Goal: Task Accomplishment & Management: Manage account settings

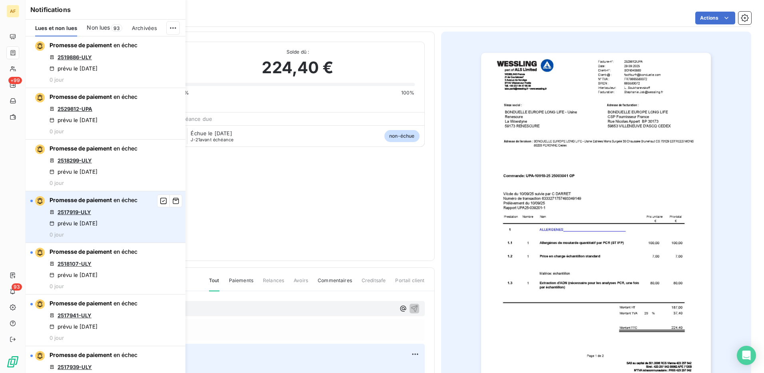
scroll to position [160, 0]
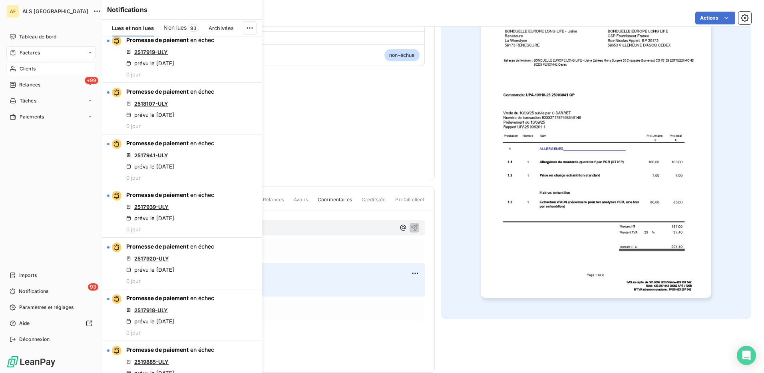
drag, startPoint x: 26, startPoint y: 67, endPoint x: 32, endPoint y: 68, distance: 6.0
click at [26, 67] on span "Clients" at bounding box center [28, 68] width 16 height 7
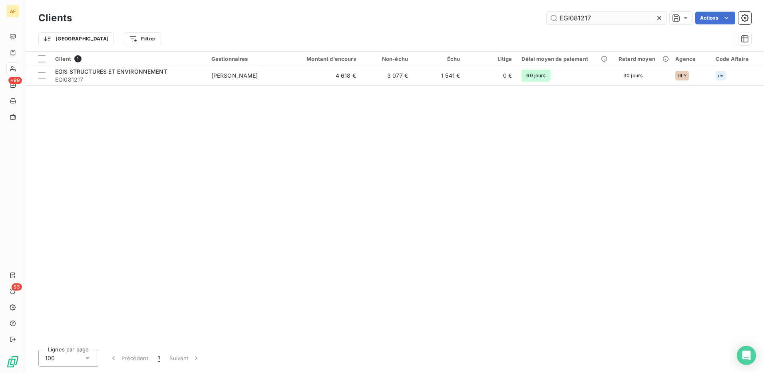
click at [578, 14] on input "EGI081217" at bounding box center [607, 18] width 120 height 13
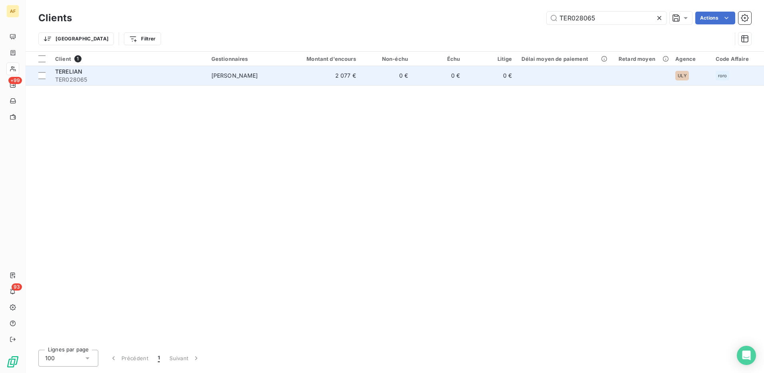
type input "TER028065"
click at [211, 80] on td "[PERSON_NAME]" at bounding box center [249, 75] width 85 height 19
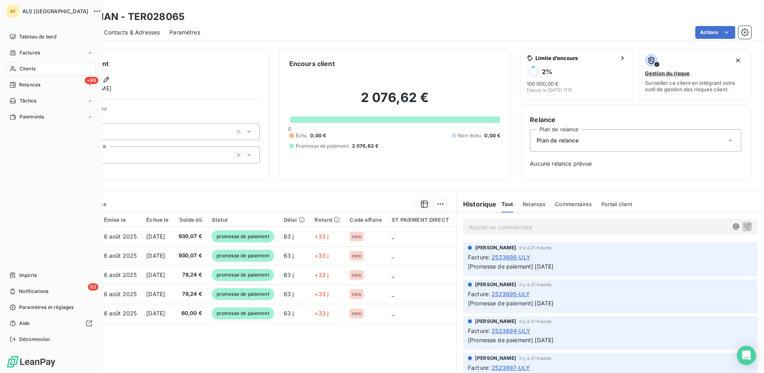
click at [22, 72] on span "Clients" at bounding box center [28, 68] width 16 height 7
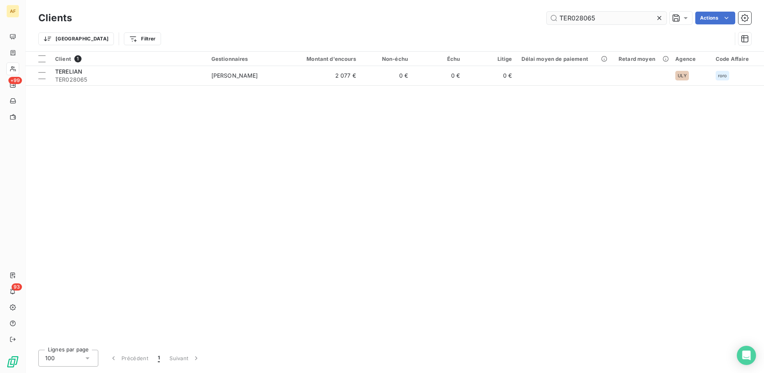
click at [588, 16] on input "TER028065" at bounding box center [607, 18] width 120 height 13
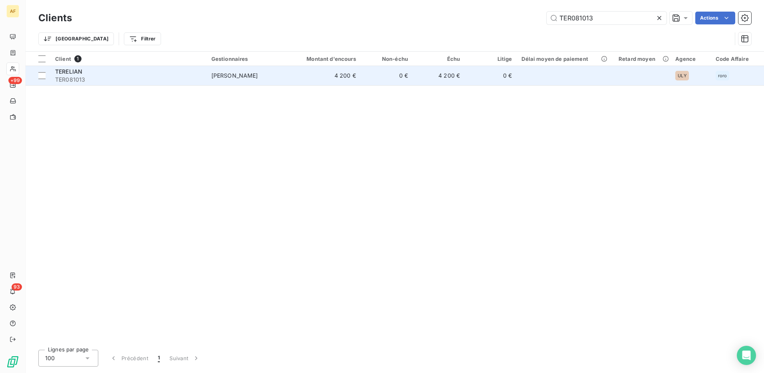
type input "TER081013"
click at [150, 74] on div "TERELIAN" at bounding box center [128, 72] width 147 height 8
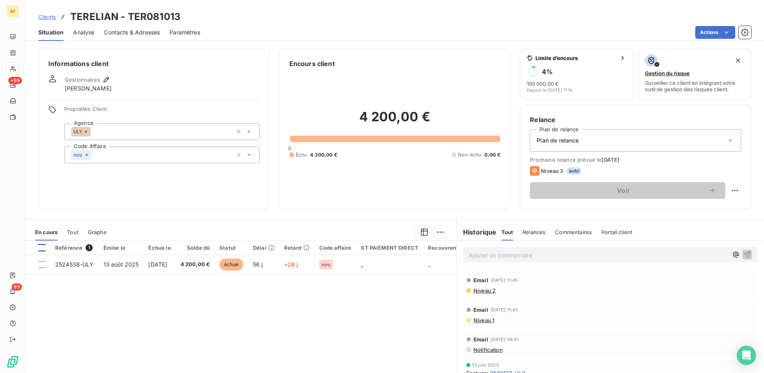
click at [40, 248] on div at bounding box center [41, 247] width 7 height 7
click at [437, 231] on html "AF +99 93 Clients TERELIAN - TER081013 Situation Analyse Contacts & Adresses Pa…" at bounding box center [382, 186] width 764 height 373
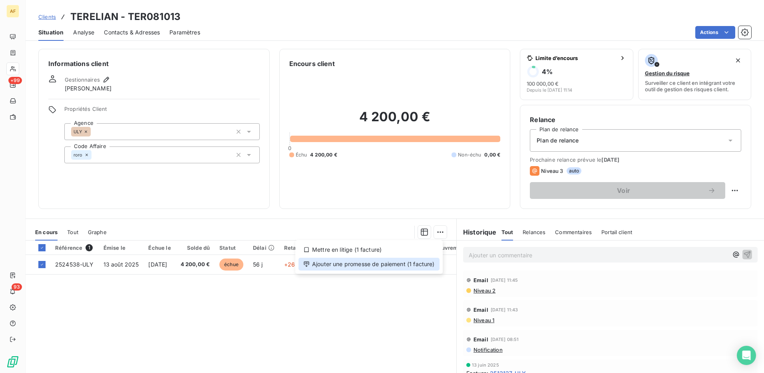
click at [422, 263] on div "Ajouter une promesse de paiement (1 facture)" at bounding box center [369, 263] width 141 height 13
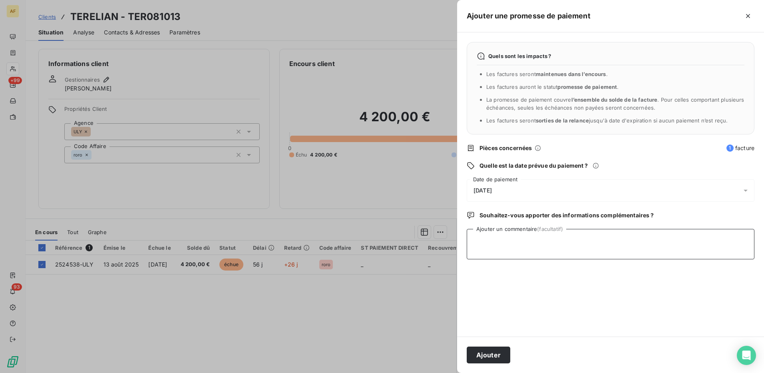
click at [557, 244] on textarea "Ajouter un commentaire (facultatif)" at bounding box center [611, 244] width 288 height 30
type textarea "[DATE]"
click at [557, 189] on div "[DATE]" at bounding box center [611, 190] width 288 height 22
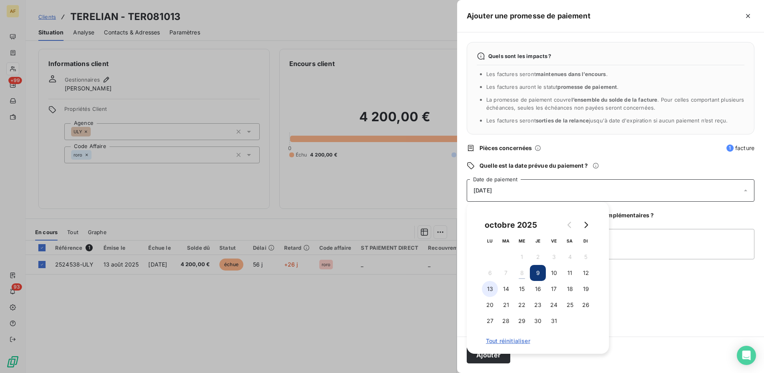
click at [489, 290] on button "13" at bounding box center [490, 289] width 16 height 16
click at [655, 247] on textarea "[DATE]" at bounding box center [611, 244] width 288 height 30
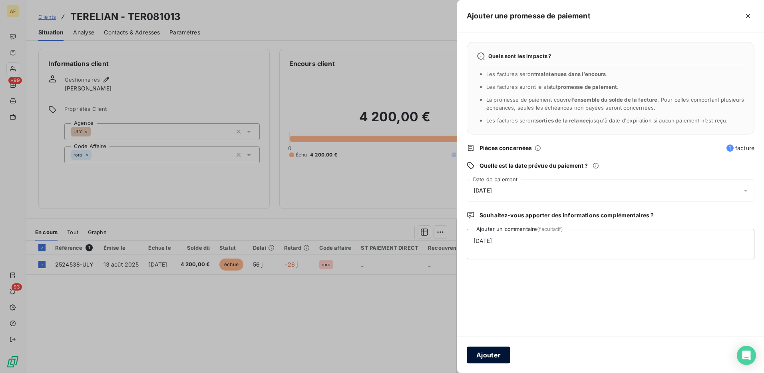
click at [488, 355] on button "Ajouter" at bounding box center [489, 354] width 44 height 17
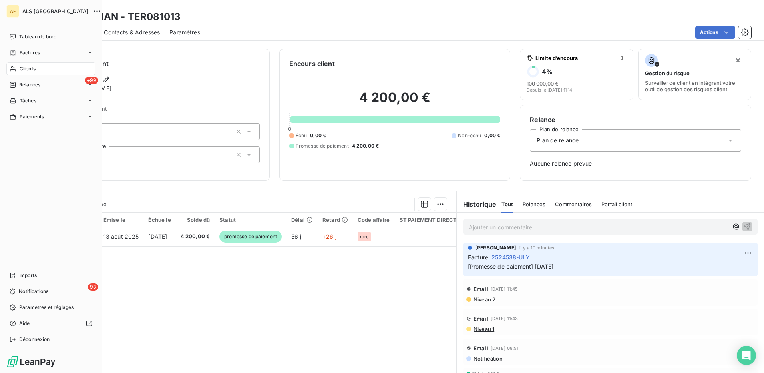
click at [33, 69] on span "Clients" at bounding box center [28, 68] width 16 height 7
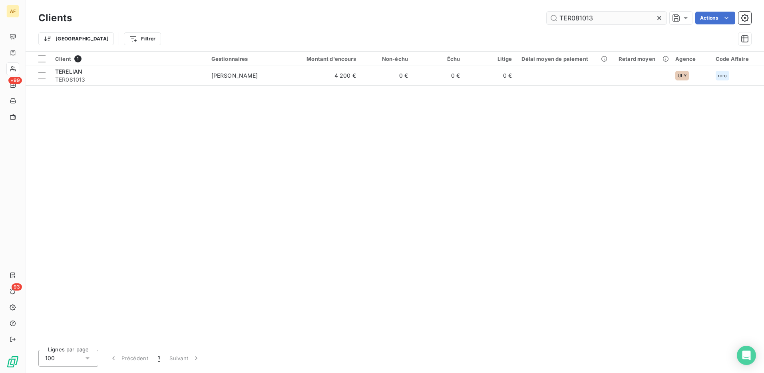
click at [606, 18] on input "TER081013" at bounding box center [607, 18] width 120 height 13
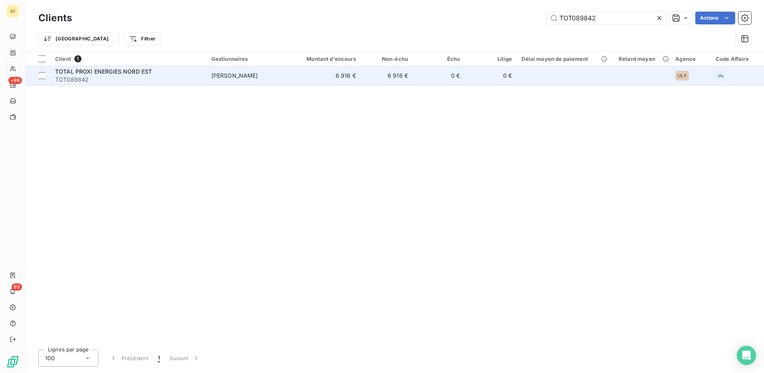
type input "TOT089842"
click at [168, 71] on div "TOTAL PROXI ENERGIES NORD EST" at bounding box center [128, 72] width 147 height 8
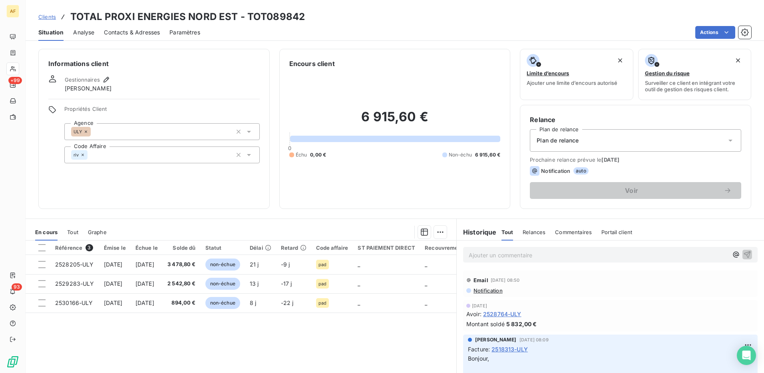
click at [83, 155] on icon at bounding box center [83, 154] width 2 height 2
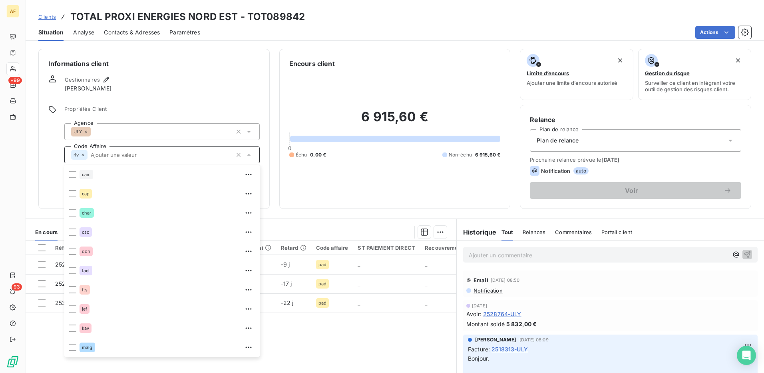
scroll to position [134, 0]
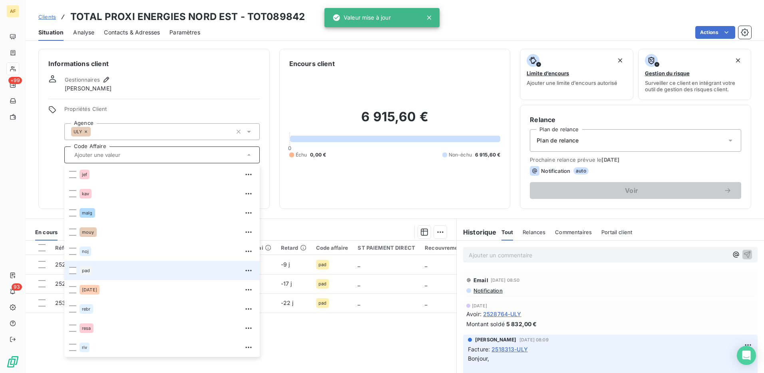
drag, startPoint x: 68, startPoint y: 272, endPoint x: 82, endPoint y: 280, distance: 15.8
click at [68, 272] on li "pad" at bounding box center [161, 270] width 195 height 19
click at [78, 269] on li "pad" at bounding box center [161, 270] width 195 height 19
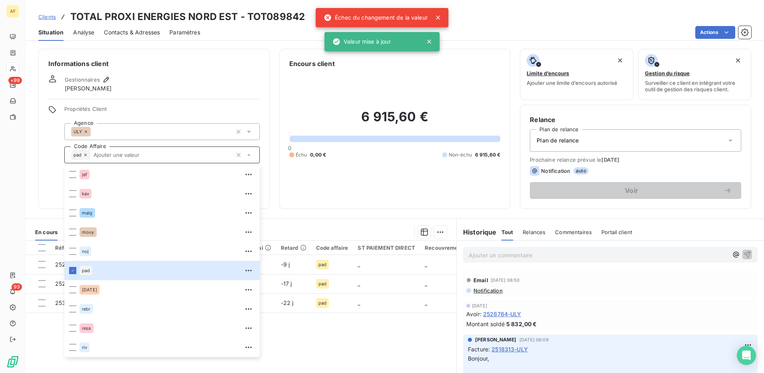
click at [151, 68] on div "Informations client Gestionnaires [PERSON_NAME] Propriétés Client Agence ULY Co…" at bounding box center [153, 129] width 231 height 160
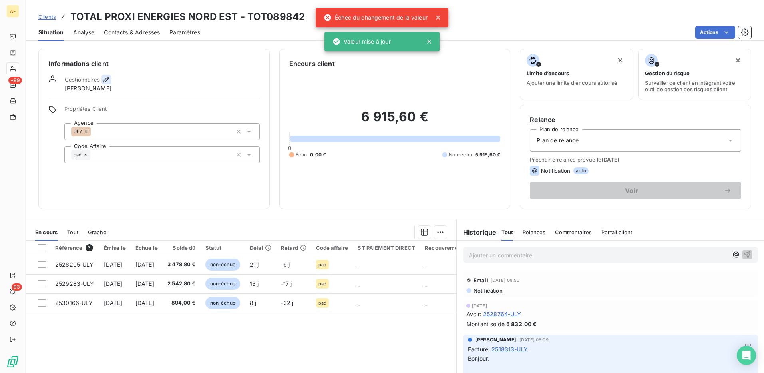
click at [106, 81] on icon "button" at bounding box center [107, 80] width 6 height 6
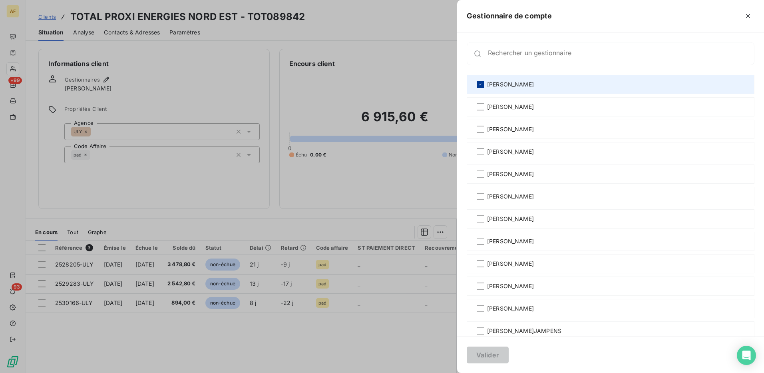
click at [480, 84] on icon at bounding box center [480, 84] width 5 height 5
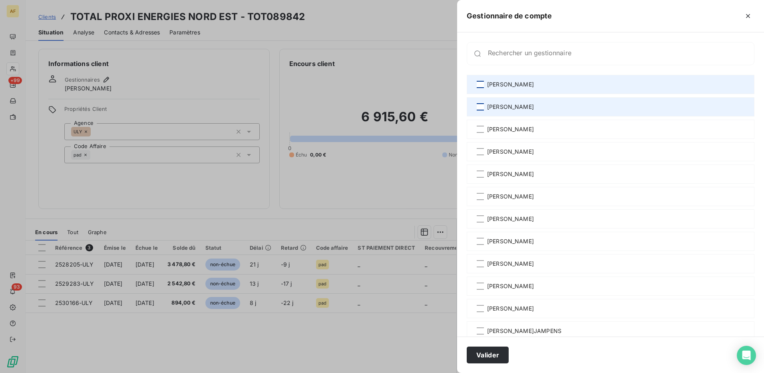
click at [482, 108] on div at bounding box center [480, 106] width 7 height 7
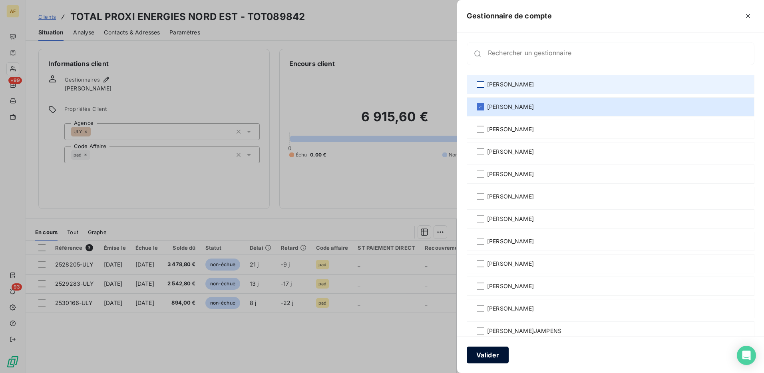
click at [481, 356] on button "Valider" at bounding box center [488, 354] width 42 height 17
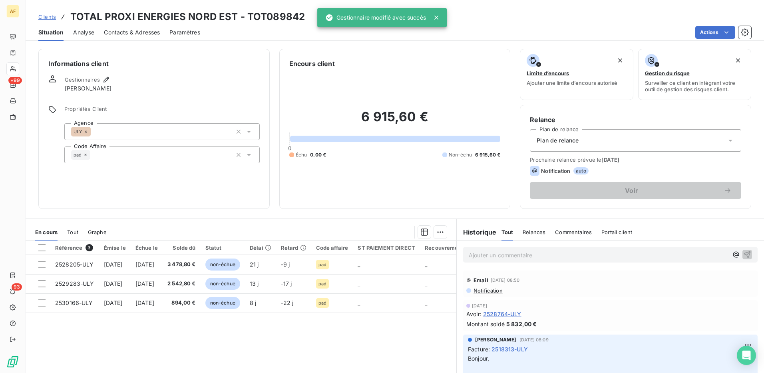
click at [324, 343] on div "Référence 3 Émise le Échue le Solde dû Statut Délai Retard Code affaire ST PAIE…" at bounding box center [241, 317] width 431 height 154
click at [146, 32] on span "Contacts & Adresses" at bounding box center [132, 32] width 56 height 8
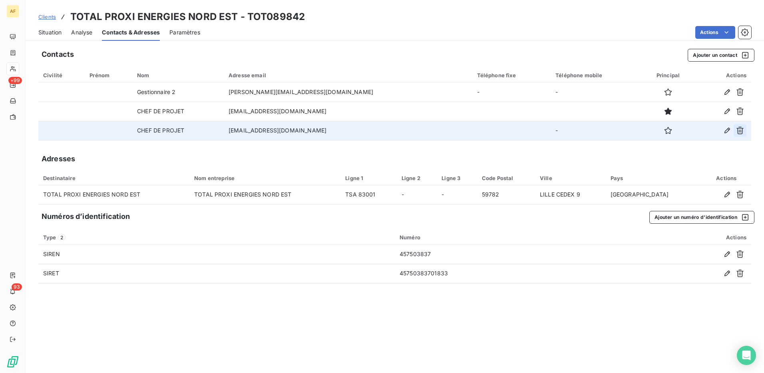
click at [745, 132] on button "button" at bounding box center [740, 130] width 13 height 13
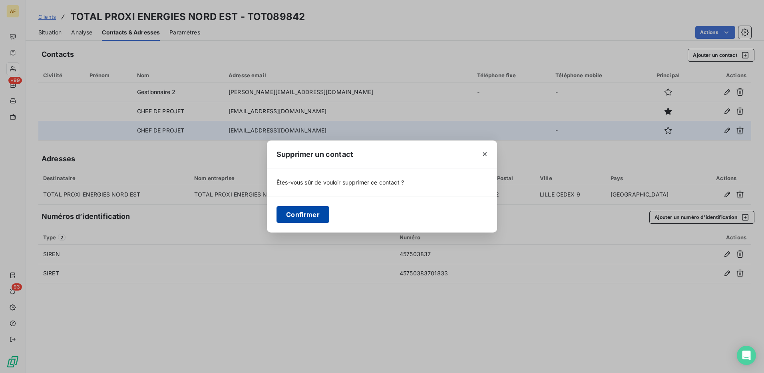
click at [291, 217] on button "Confirmer" at bounding box center [303, 214] width 53 height 17
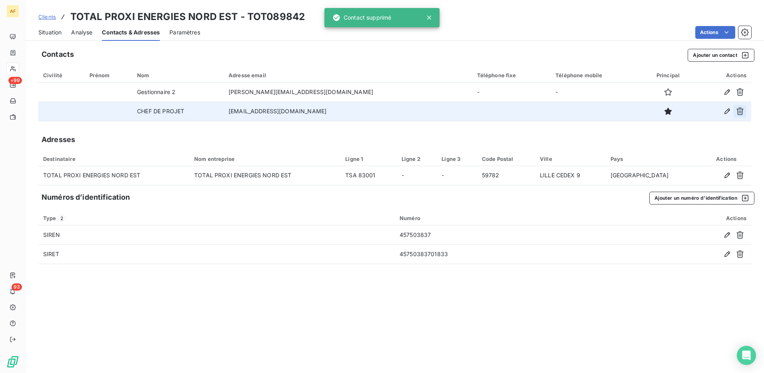
click at [742, 112] on icon "button" at bounding box center [740, 111] width 8 height 8
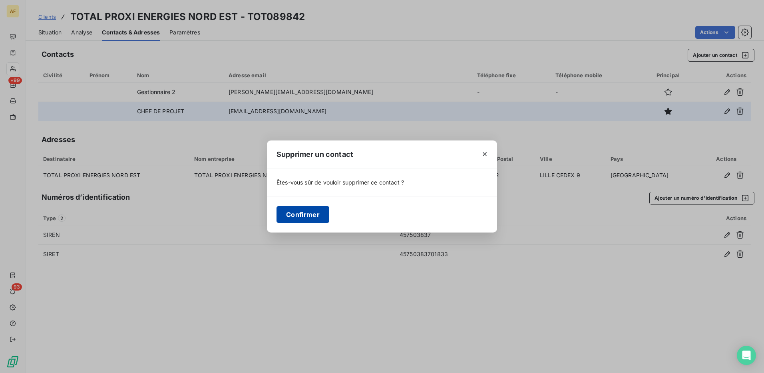
click at [294, 215] on button "Confirmer" at bounding box center [303, 214] width 53 height 17
